Goal: Task Accomplishment & Management: Use online tool/utility

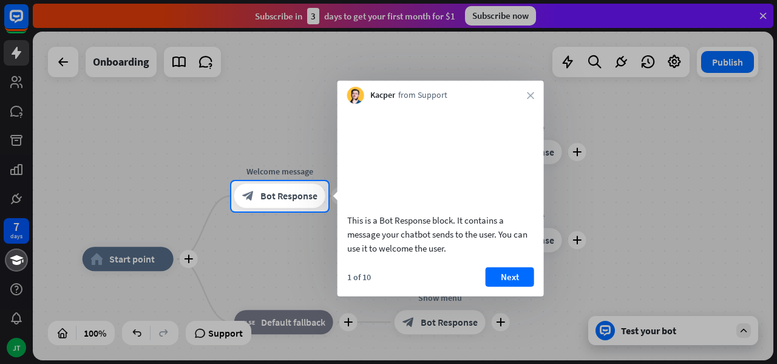
click at [537, 90] on div "Kacper from Support close" at bounding box center [441, 92] width 206 height 23
click at [531, 95] on icon "close" at bounding box center [530, 95] width 7 height 7
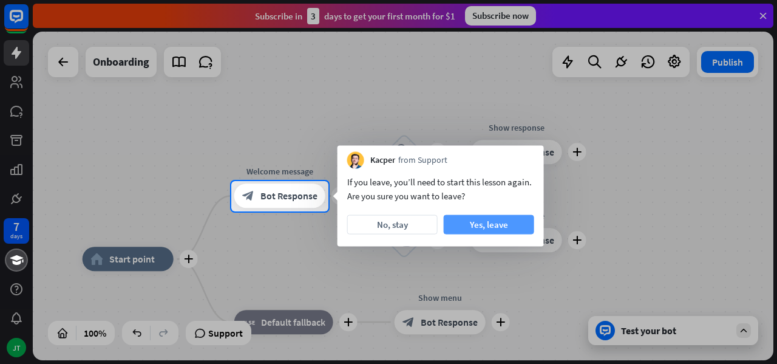
click at [466, 227] on button "Yes, leave" at bounding box center [489, 224] width 90 height 19
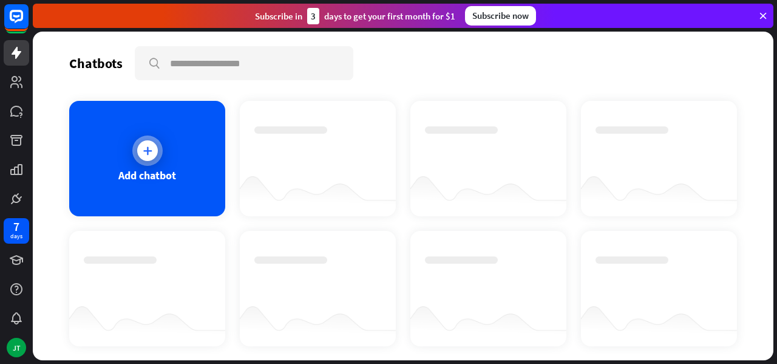
click at [163, 170] on div "Add chatbot" at bounding box center [147, 175] width 58 height 14
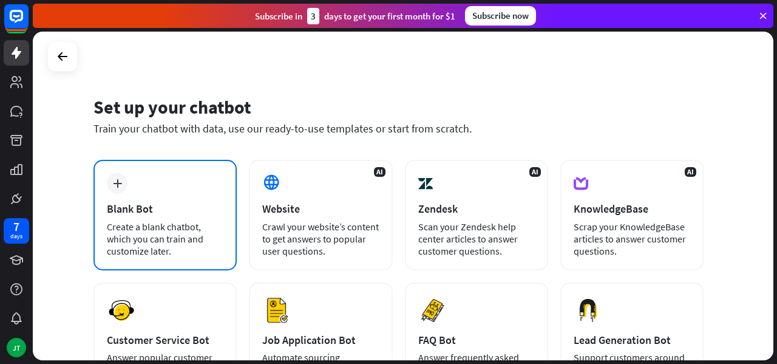
click at [167, 209] on div "Blank Bot" at bounding box center [165, 209] width 117 height 14
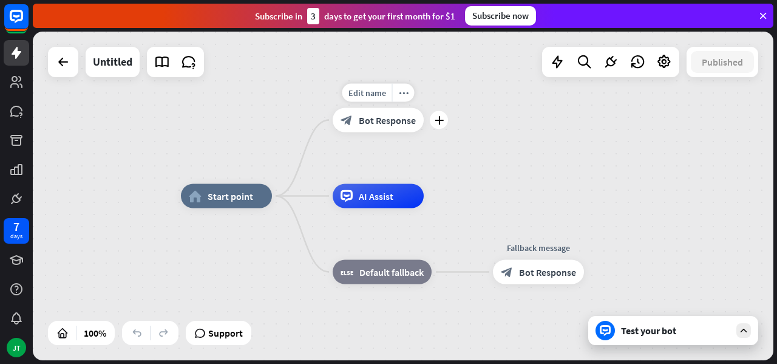
click at [390, 121] on span "Bot Response" at bounding box center [387, 120] width 57 height 12
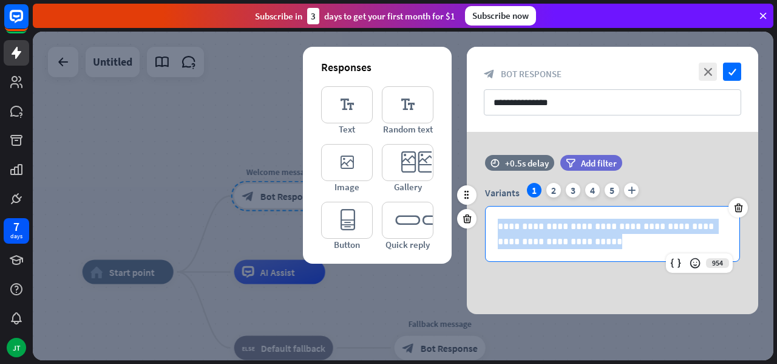
drag, startPoint x: 615, startPoint y: 240, endPoint x: 494, endPoint y: 218, distance: 122.8
click at [494, 221] on div "**********" at bounding box center [613, 233] width 254 height 55
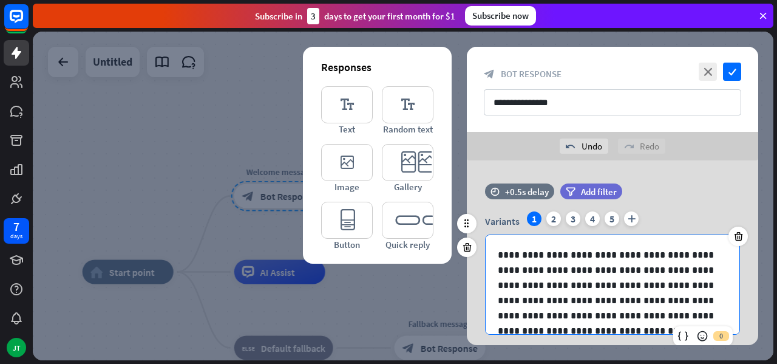
scroll to position [234, 0]
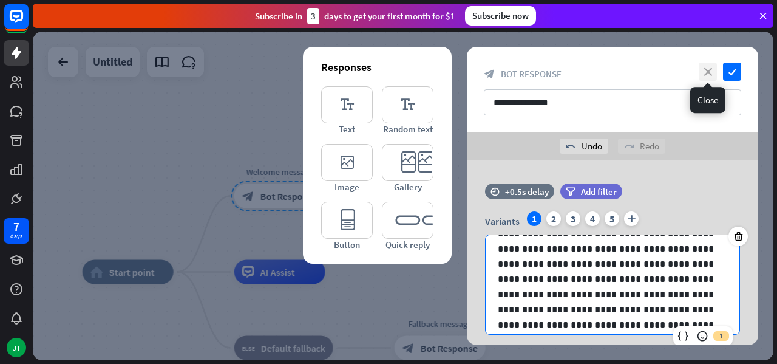
click at [709, 75] on icon "close" at bounding box center [708, 72] width 18 height 18
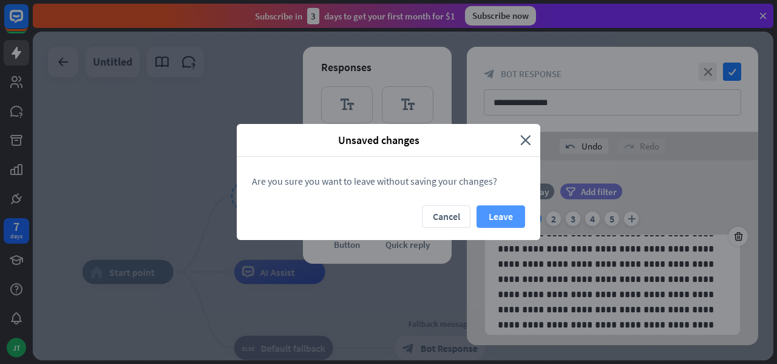
click at [495, 220] on button "Leave" at bounding box center [501, 216] width 49 height 22
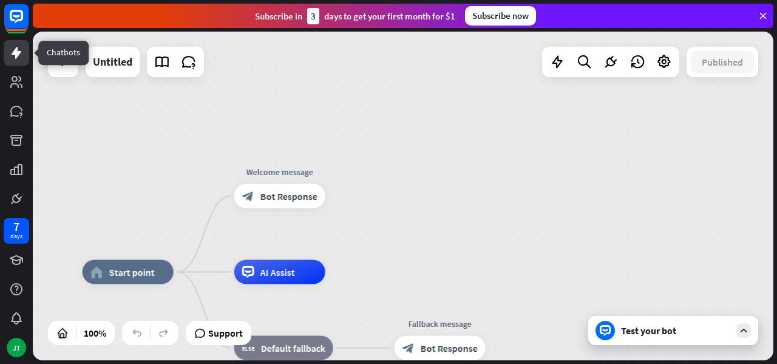
click at [12, 54] on icon at bounding box center [17, 53] width 10 height 12
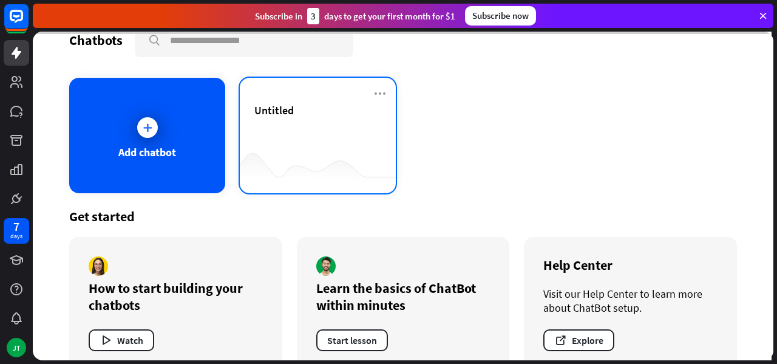
scroll to position [47, 0]
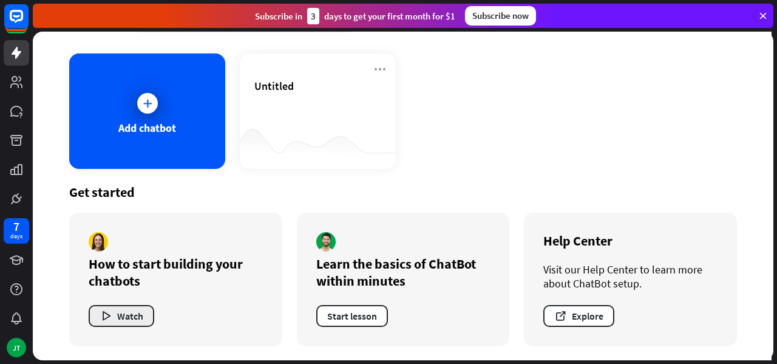
click at [140, 313] on button "Watch" at bounding box center [122, 316] width 66 height 22
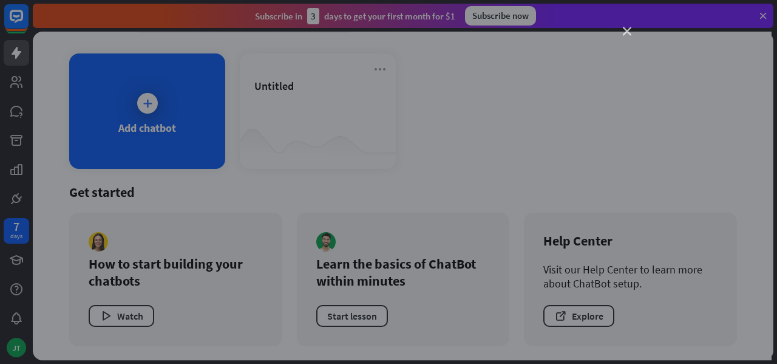
click at [623, 29] on icon "close" at bounding box center [627, 31] width 8 height 8
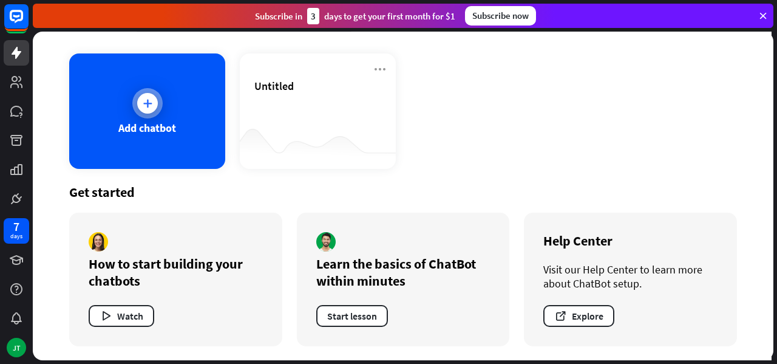
click at [168, 116] on div "Add chatbot" at bounding box center [147, 110] width 156 height 115
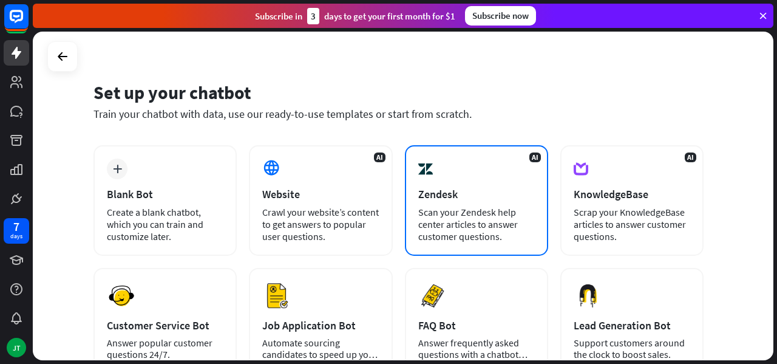
scroll to position [14, 0]
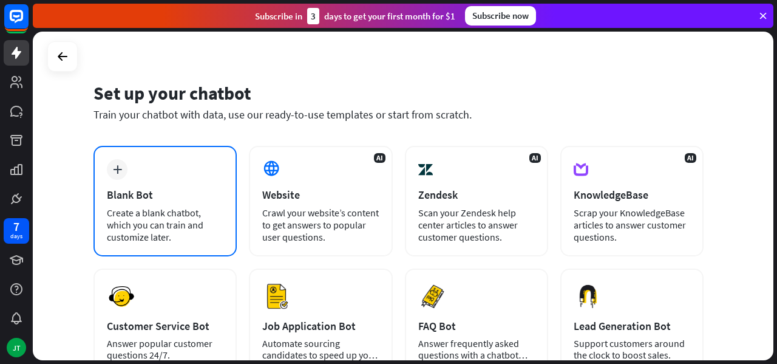
click at [213, 188] on div "Blank Bot" at bounding box center [165, 195] width 117 height 14
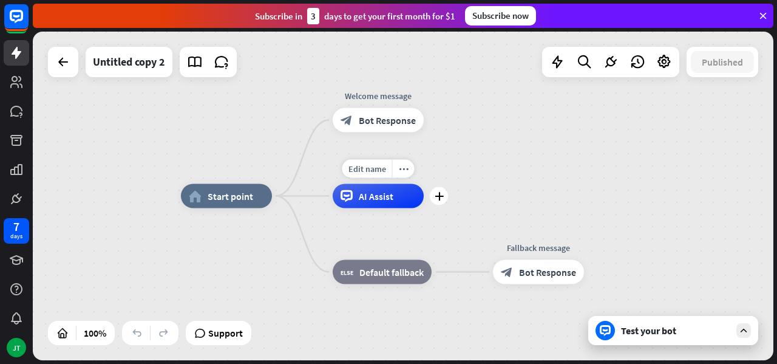
click at [370, 202] on div "AI Assist" at bounding box center [378, 196] width 91 height 24
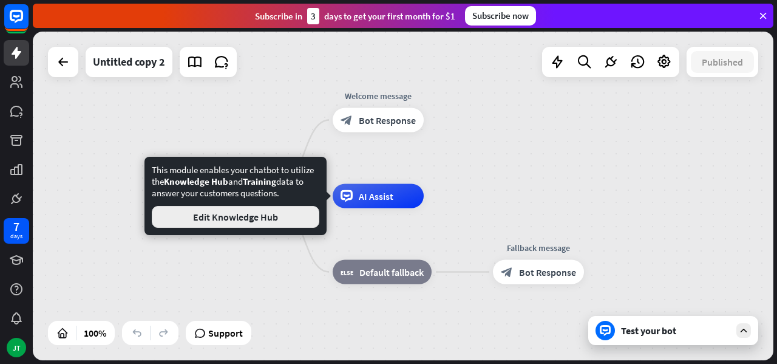
click at [277, 224] on button "Edit Knowledge Hub" at bounding box center [236, 217] width 168 height 22
